Goal: Information Seeking & Learning: Find specific page/section

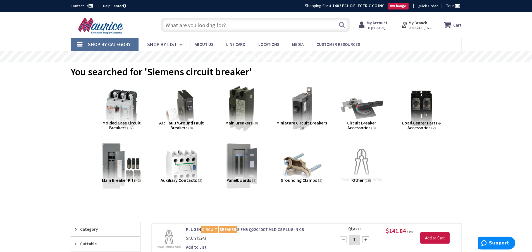
click at [252, 25] on input "text" at bounding box center [255, 25] width 189 height 14
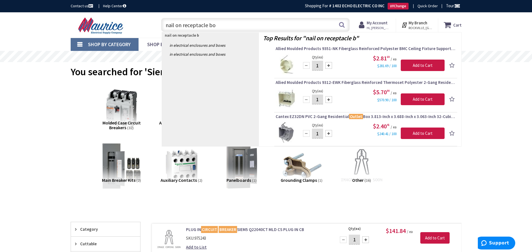
type input "nail on receptacle box"
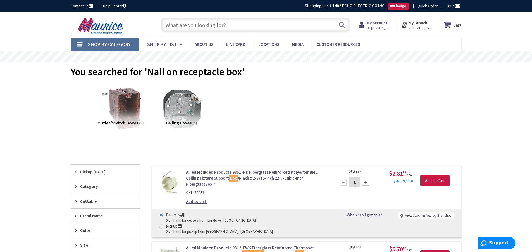
click at [242, 25] on input "text" at bounding box center [255, 25] width 189 height 14
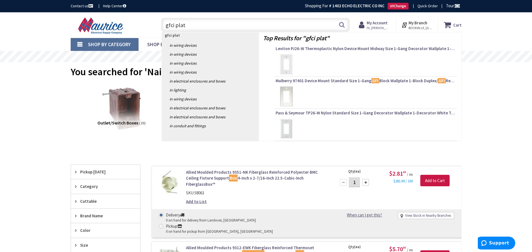
type input "gfci plate"
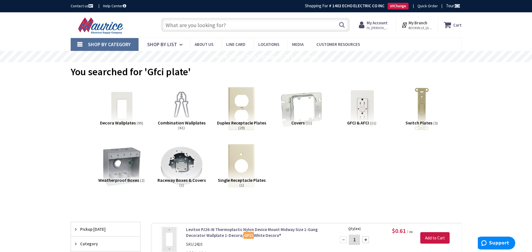
click at [258, 24] on input "text" at bounding box center [255, 25] width 189 height 14
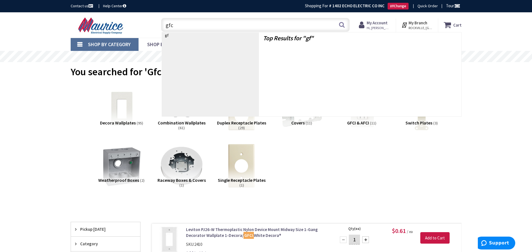
type input "gfci"
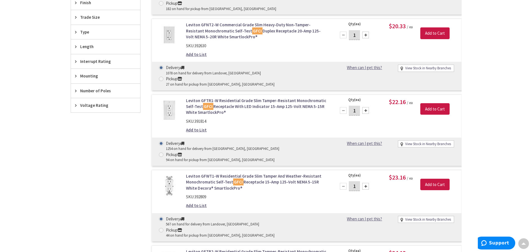
scroll to position [308, 0]
